Goal: Task Accomplishment & Management: Manage account settings

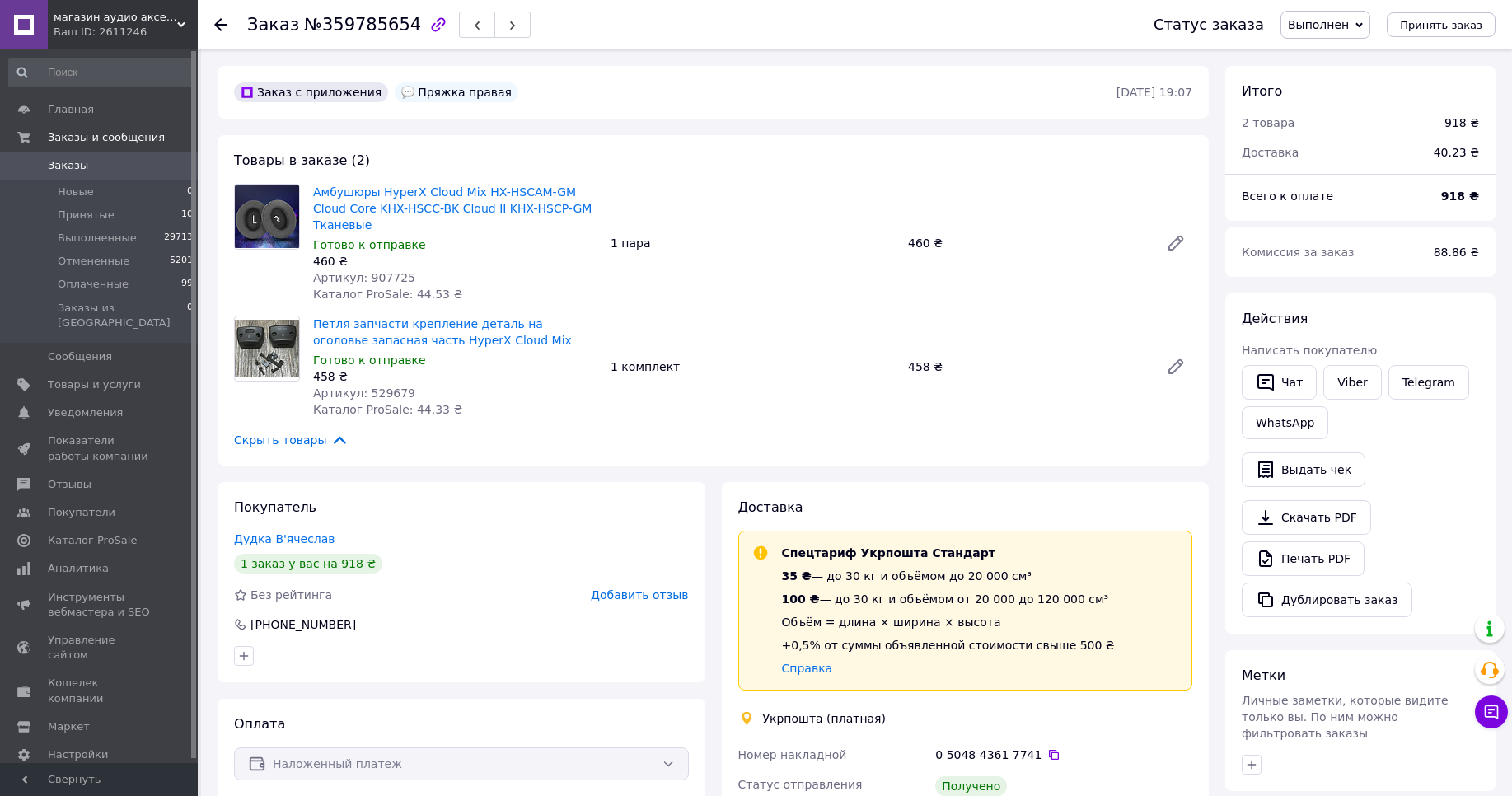
click at [178, 28] on icon at bounding box center [181, 25] width 8 height 8
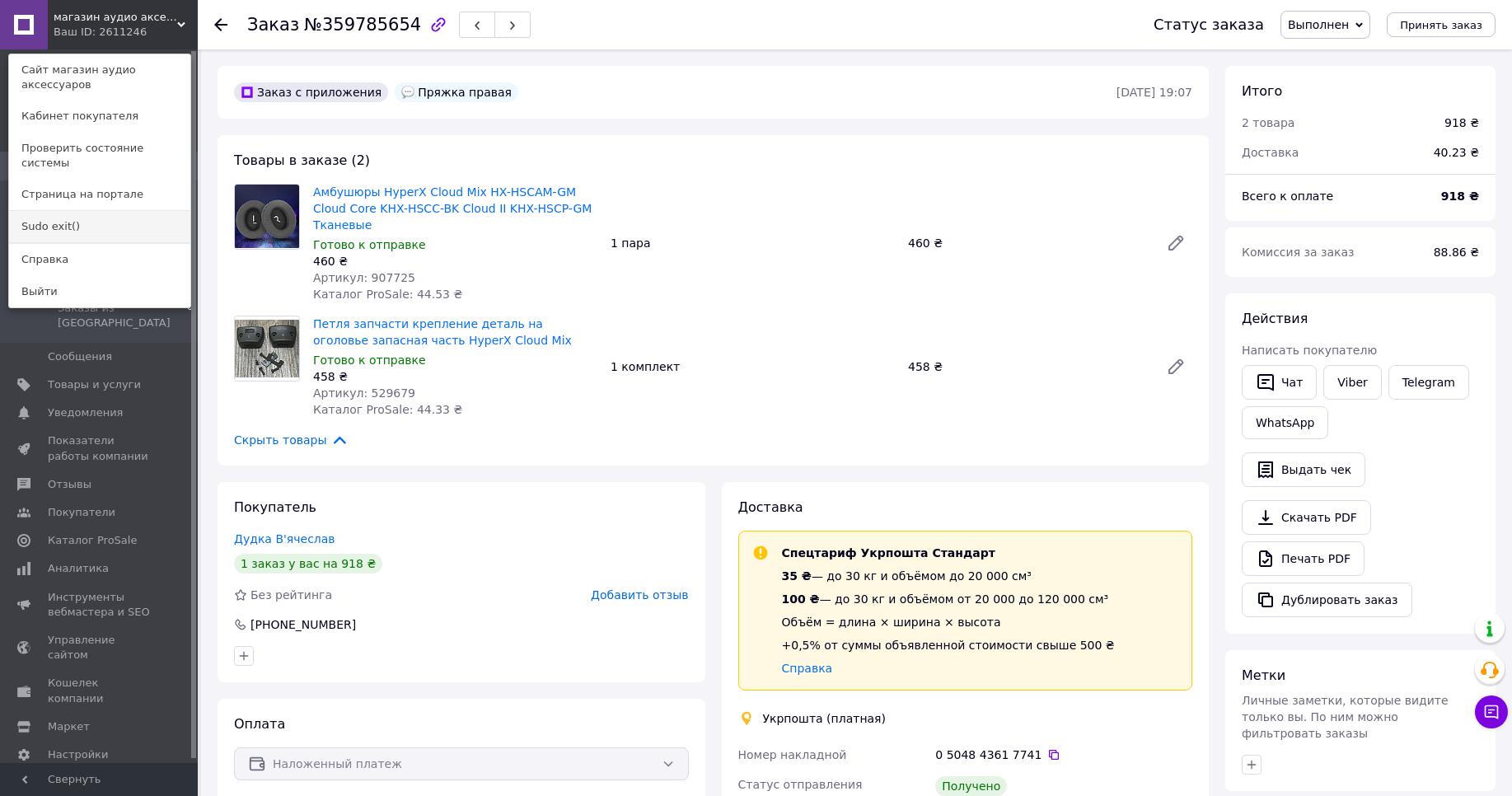
drag, startPoint x: 75, startPoint y: 196, endPoint x: 115, endPoint y: 78, distance: 124.3
click at [75, 211] on link "Sudo exit()" at bounding box center [99, 226] width 181 height 31
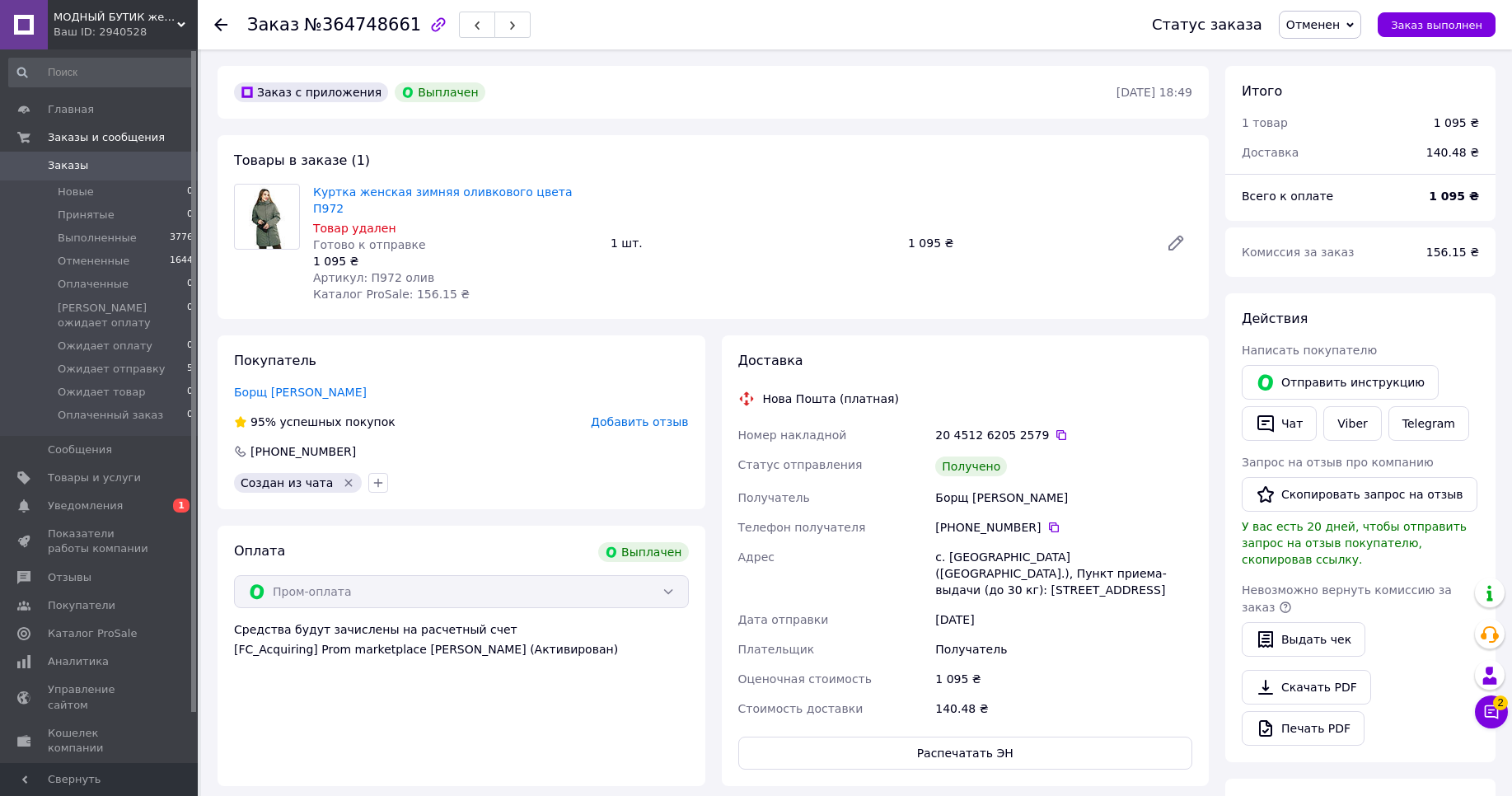
scroll to position [13, 0]
click at [185, 22] on div "МОДНЫЙ БУТИК женская обувь, сумки, кошельки, бижутерия, купальники, рюкзаки, ку…" at bounding box center [123, 24] width 150 height 49
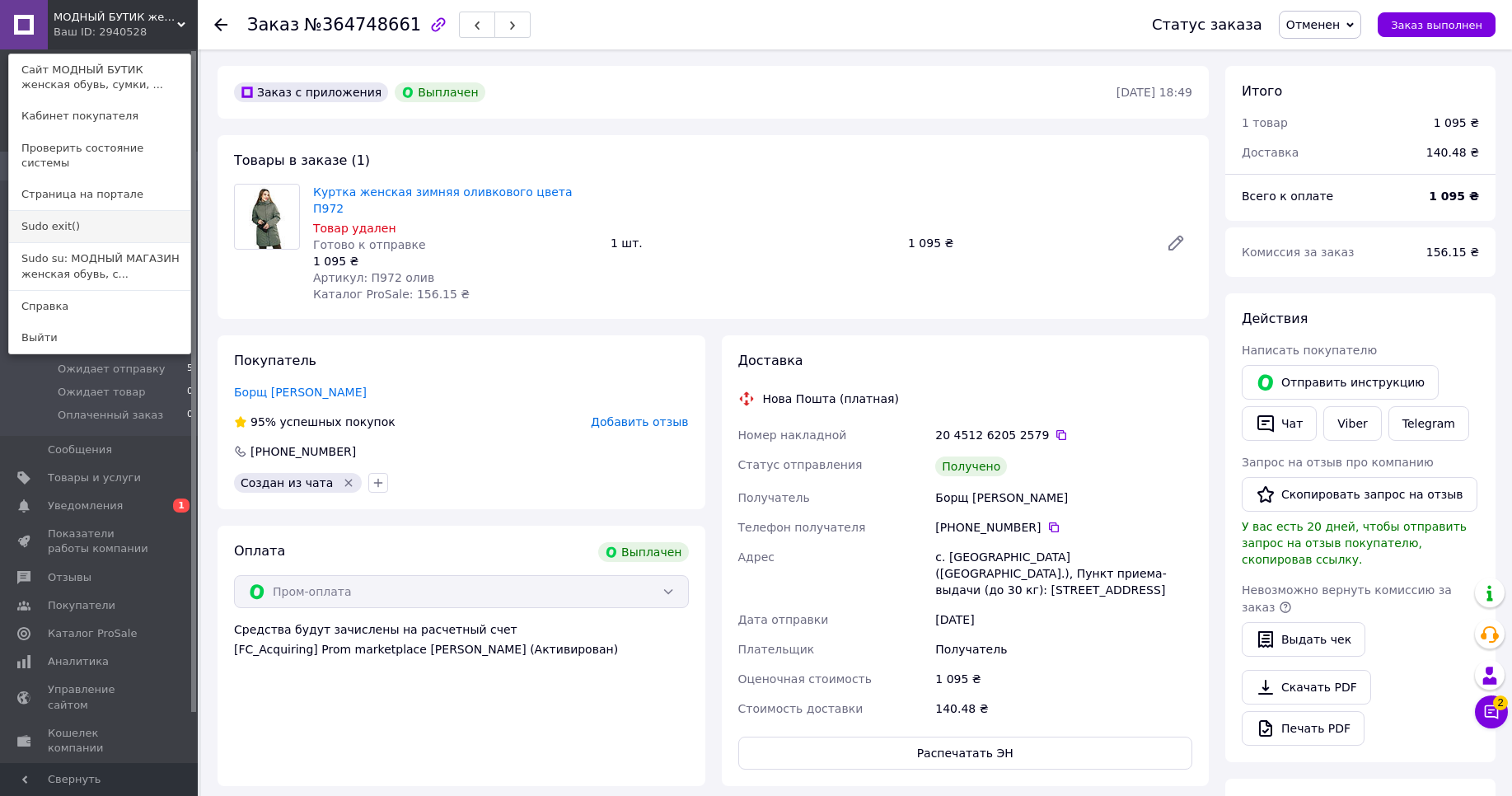
click at [87, 218] on link "Sudo exit()" at bounding box center [99, 226] width 181 height 31
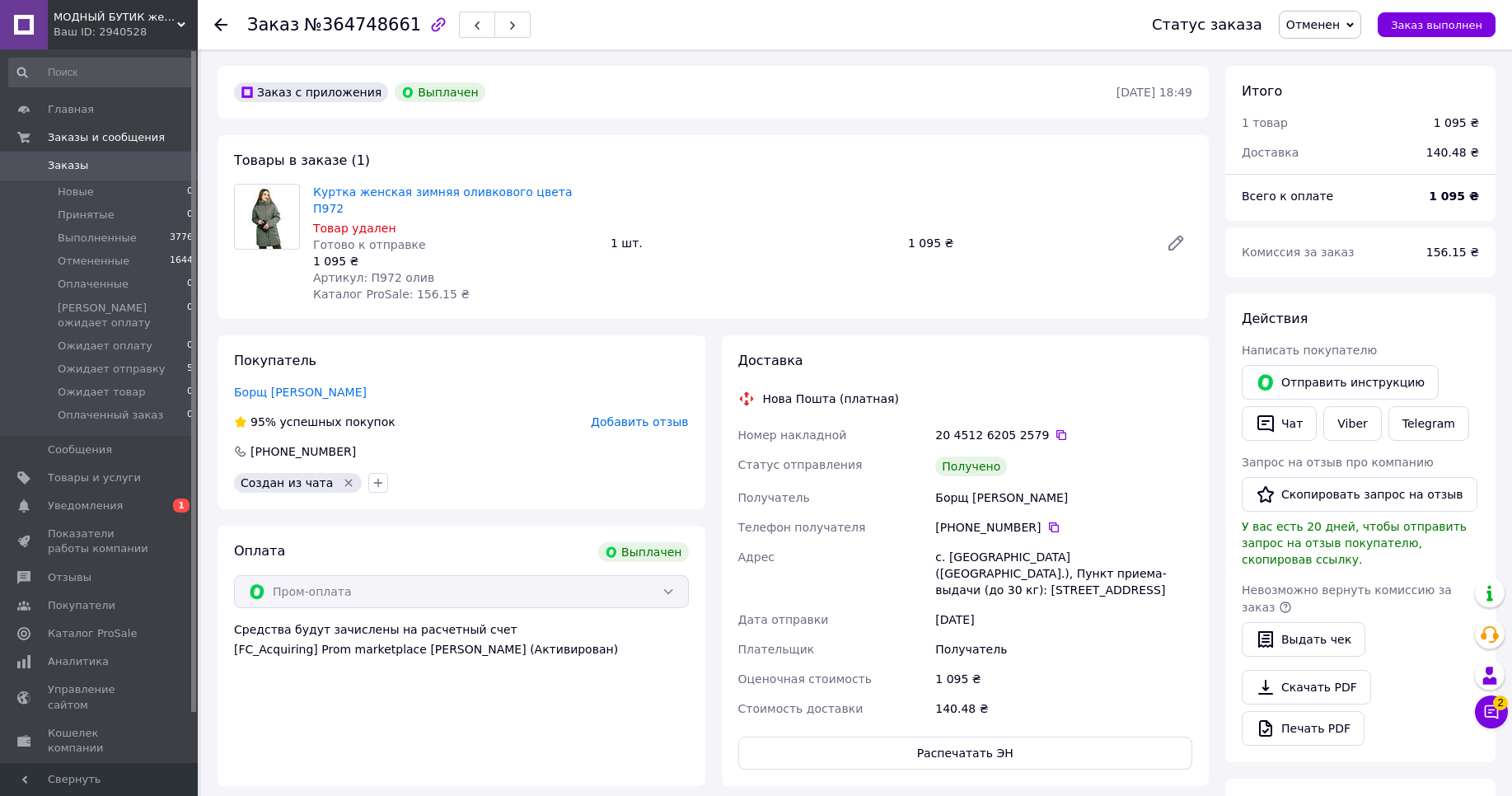
scroll to position [13, 0]
drag, startPoint x: 180, startPoint y: 34, endPoint x: 158, endPoint y: 110, distance: 79.6
click at [178, 34] on div "Ваш ID: 2940528" at bounding box center [126, 32] width 144 height 15
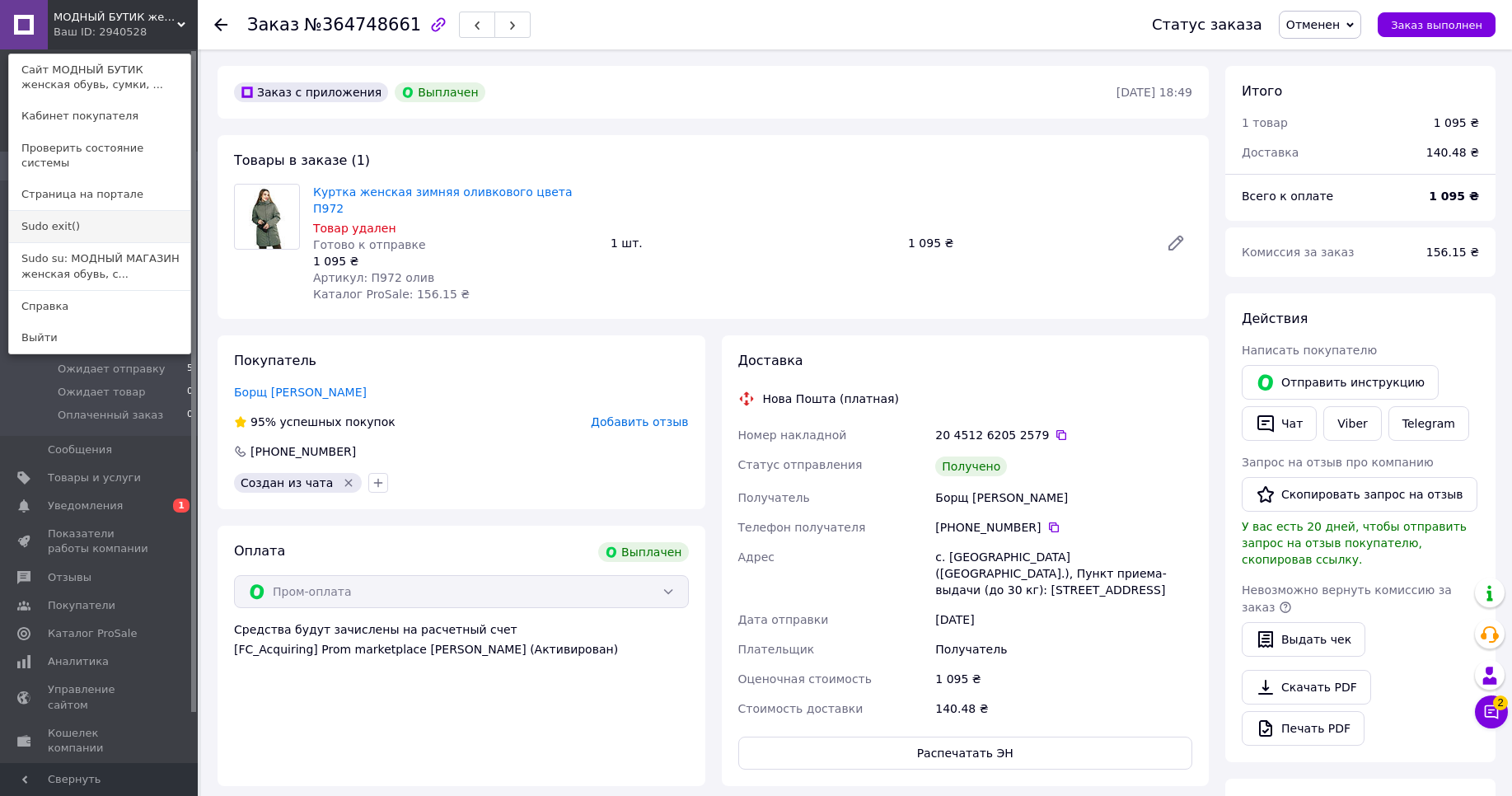
click at [127, 215] on link "Sudo exit()" at bounding box center [99, 226] width 181 height 31
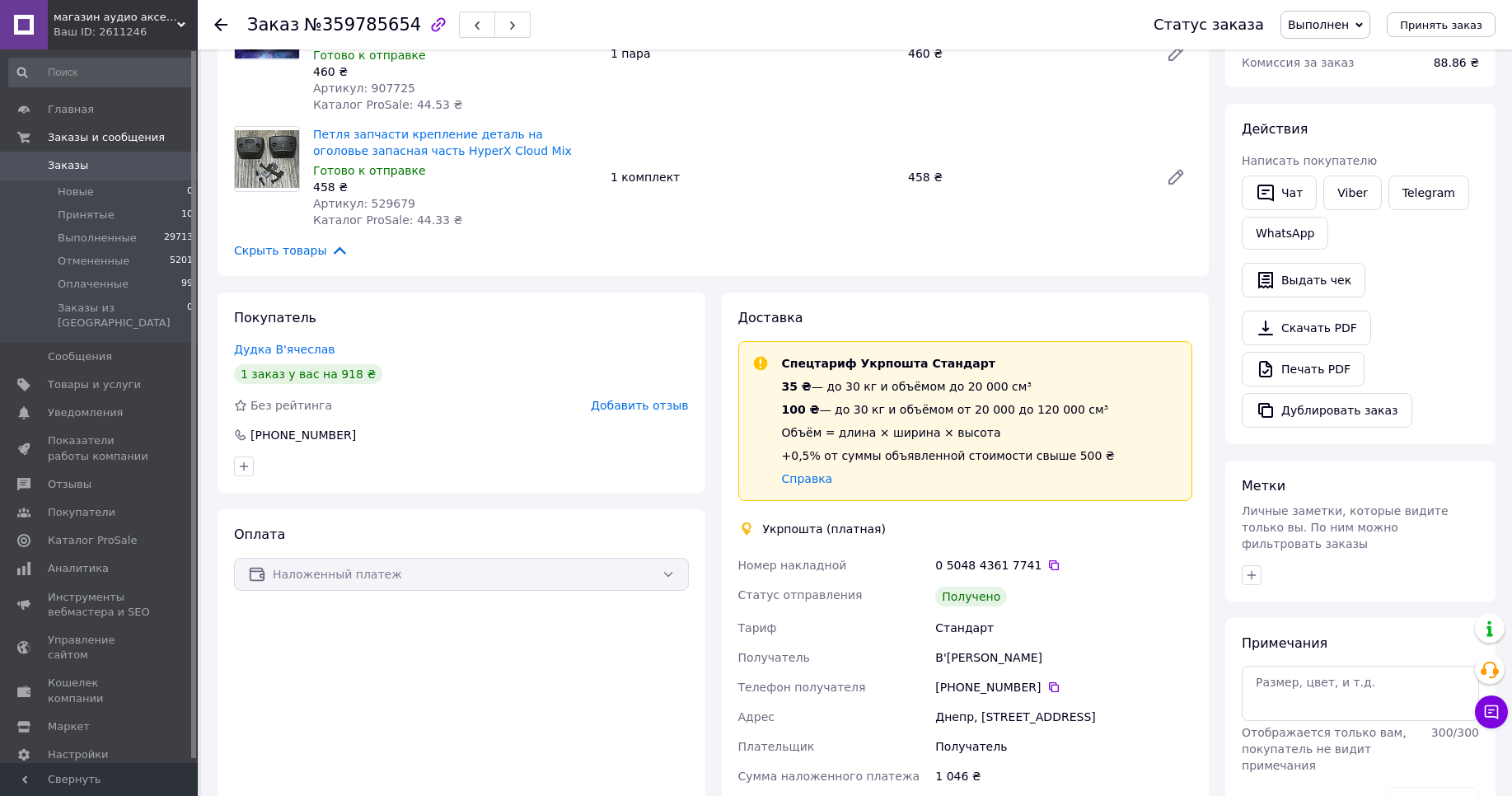
scroll to position [198, 0]
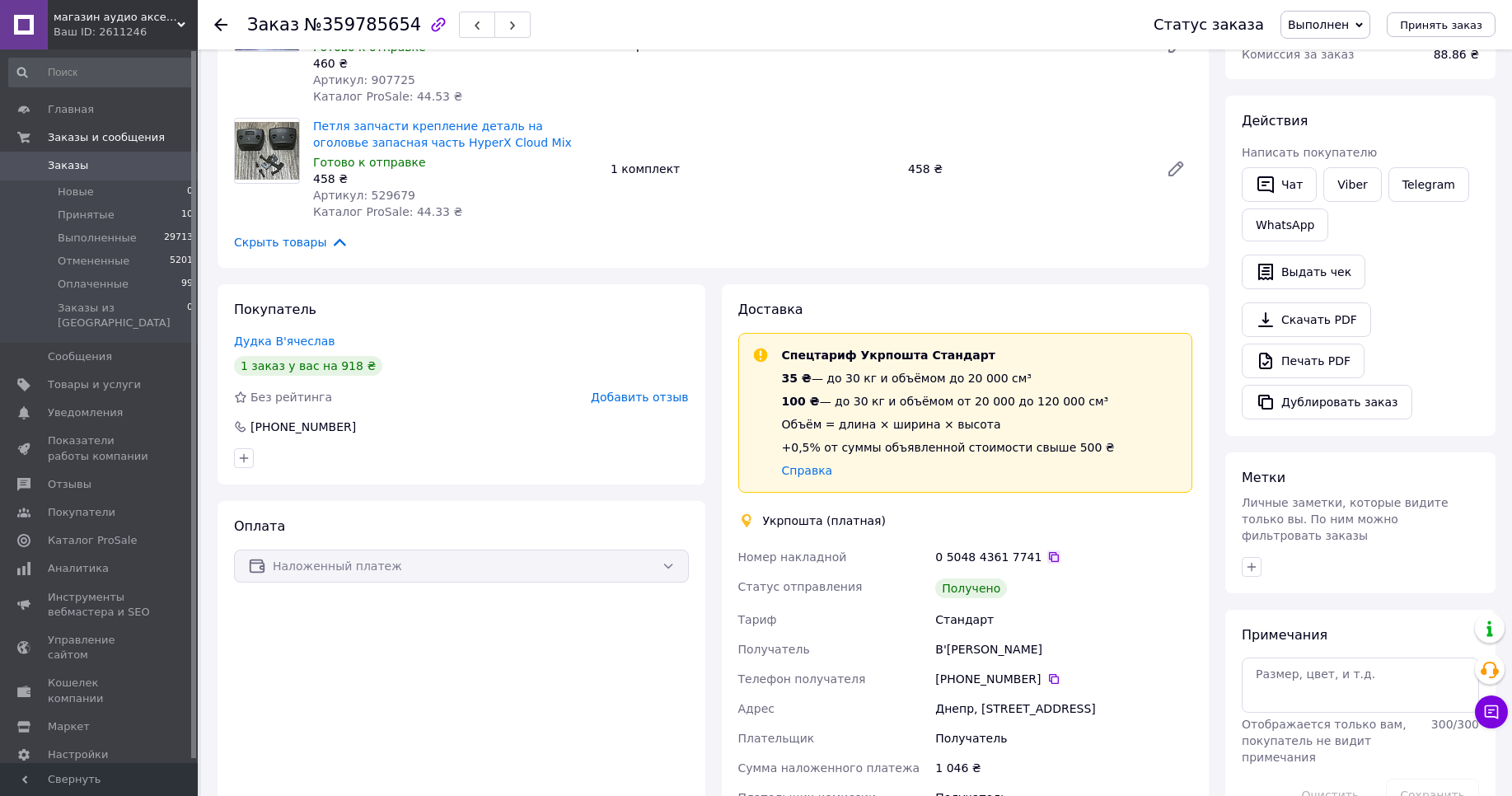
click at [1047, 551] on icon at bounding box center [1053, 557] width 13 height 13
click at [1047, 673] on icon at bounding box center [1053, 679] width 13 height 13
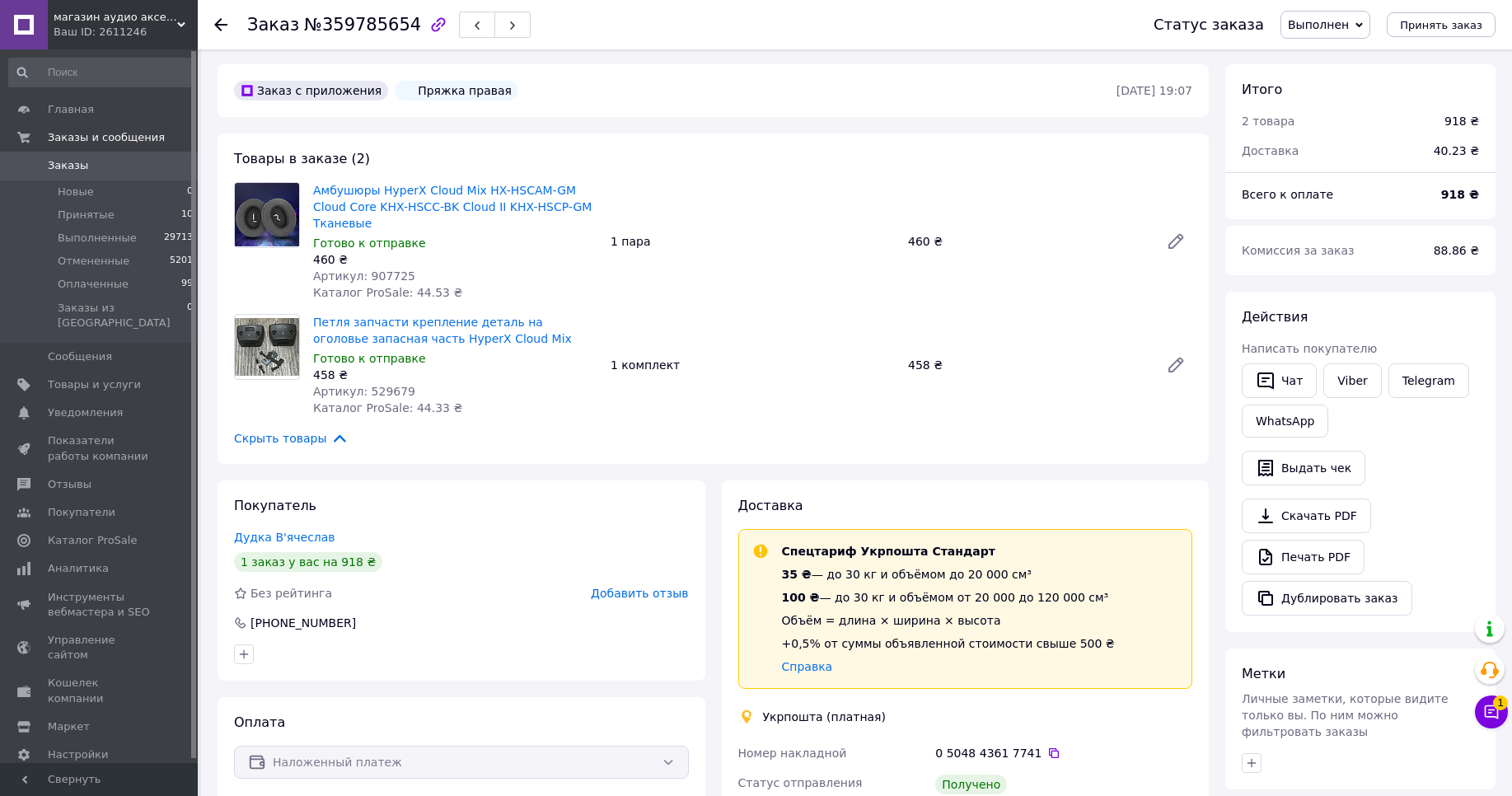
scroll to position [0, 0]
drag, startPoint x: 176, startPoint y: 20, endPoint x: 137, endPoint y: 63, distance: 58.9
click at [176, 22] on div "магазин аудио аксессуаров Ваш ID: 2611246" at bounding box center [123, 24] width 150 height 49
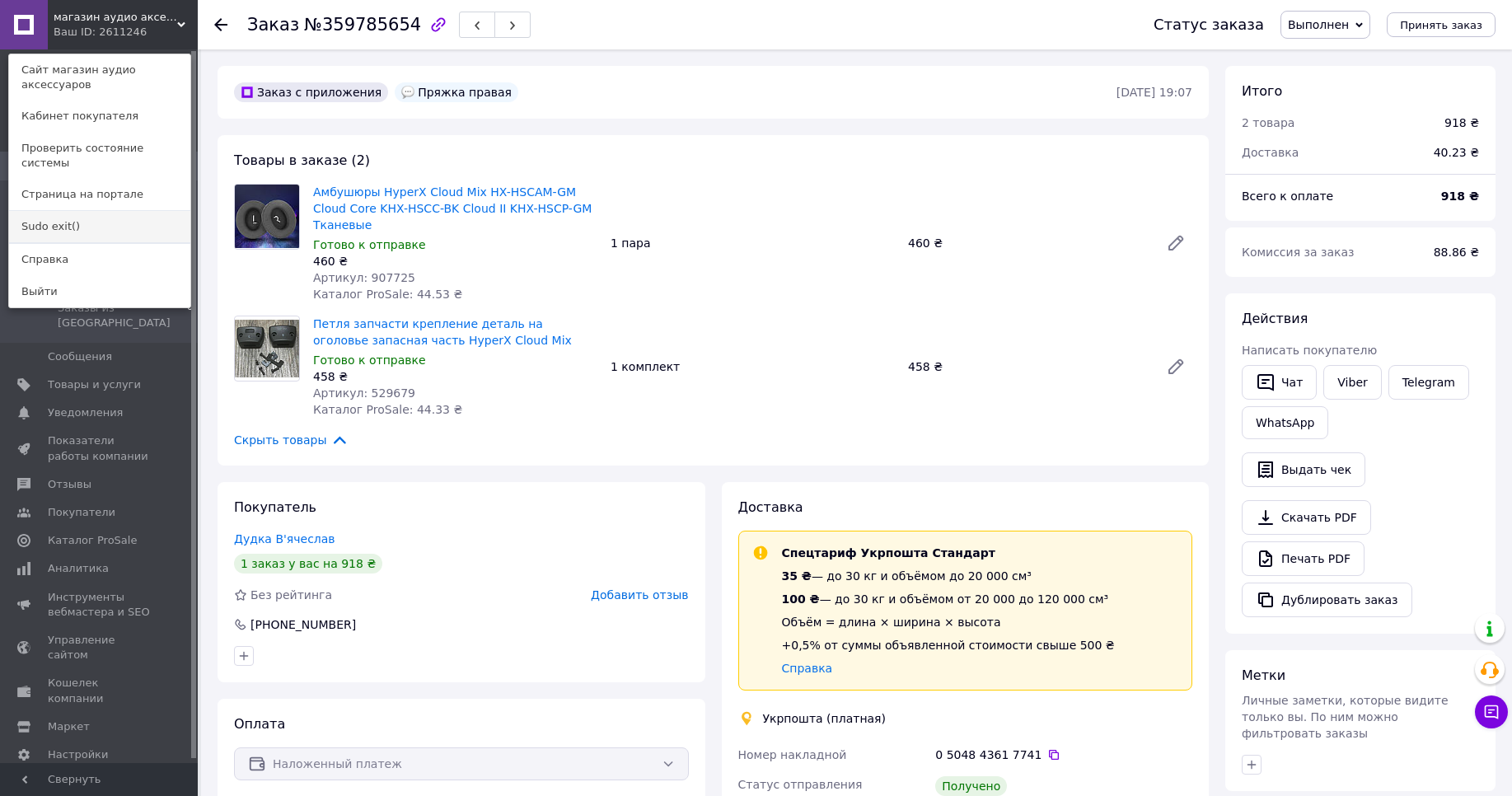
click at [73, 211] on link "Sudo exit()" at bounding box center [99, 226] width 181 height 31
